Goal: Task Accomplishment & Management: Manage account settings

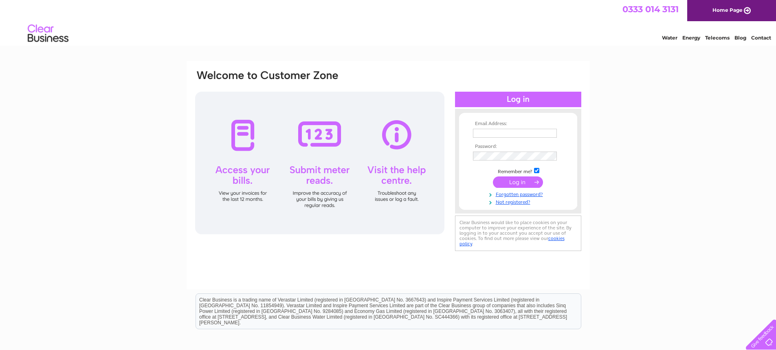
type input "martin.westall@kitchenfinesse.co.uk"
click at [524, 182] on input "submit" at bounding box center [518, 181] width 50 height 11
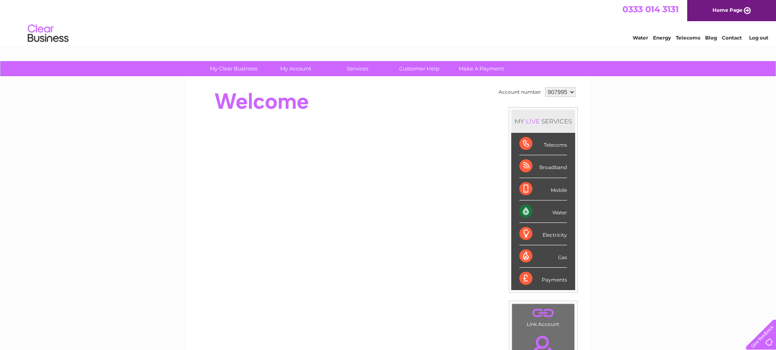
click at [569, 94] on select "907995 908261" at bounding box center [560, 92] width 31 height 10
click at [545, 87] on select "907995 908261" at bounding box center [560, 92] width 31 height 10
click at [569, 92] on select "907995 908261" at bounding box center [560, 92] width 31 height 10
select select "907995"
click at [545, 87] on select "907995 908261" at bounding box center [560, 92] width 31 height 10
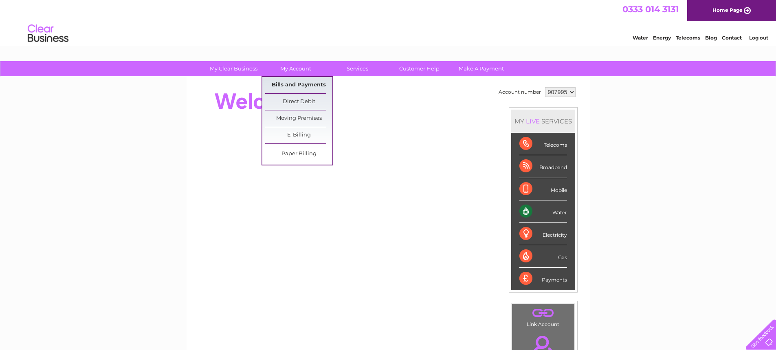
click at [297, 84] on link "Bills and Payments" at bounding box center [298, 85] width 67 height 16
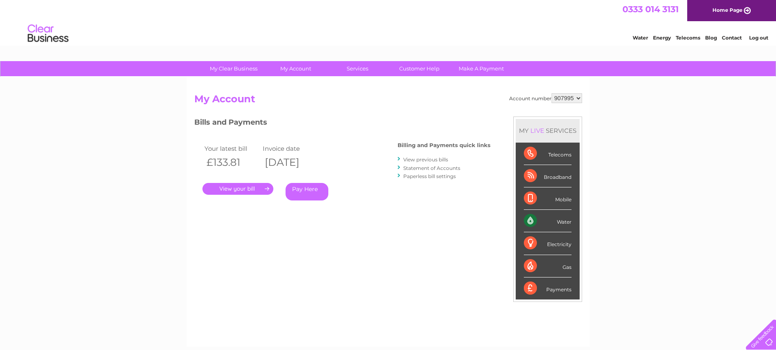
click at [250, 187] on link "." at bounding box center [237, 189] width 71 height 12
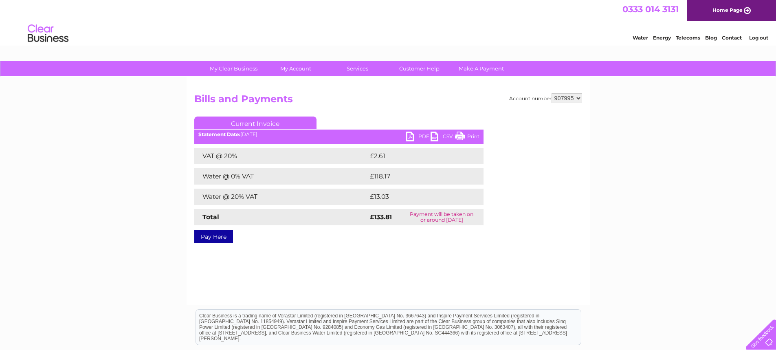
click at [464, 135] on link "Print" at bounding box center [467, 137] width 24 height 12
click at [577, 99] on select "907995 908261" at bounding box center [566, 98] width 31 height 10
select select "908261"
click at [551, 93] on select "907995 908261" at bounding box center [566, 98] width 31 height 10
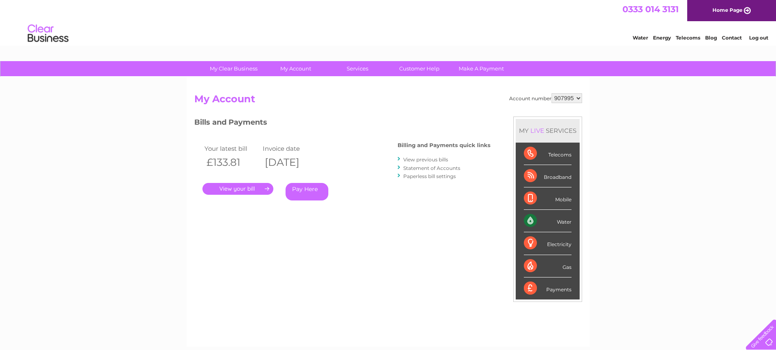
click at [579, 96] on select "907995 908261" at bounding box center [566, 98] width 31 height 10
select select "908261"
click at [551, 93] on select "907995 908261" at bounding box center [566, 98] width 31 height 10
click at [243, 189] on link "." at bounding box center [237, 189] width 71 height 12
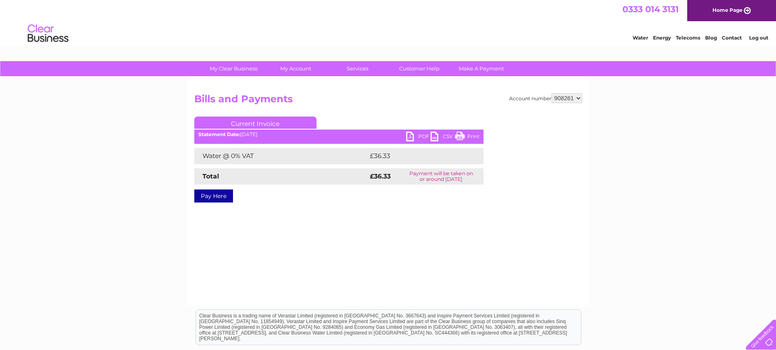
click at [473, 136] on link "Print" at bounding box center [467, 137] width 24 height 12
